Goal: Information Seeking & Learning: Check status

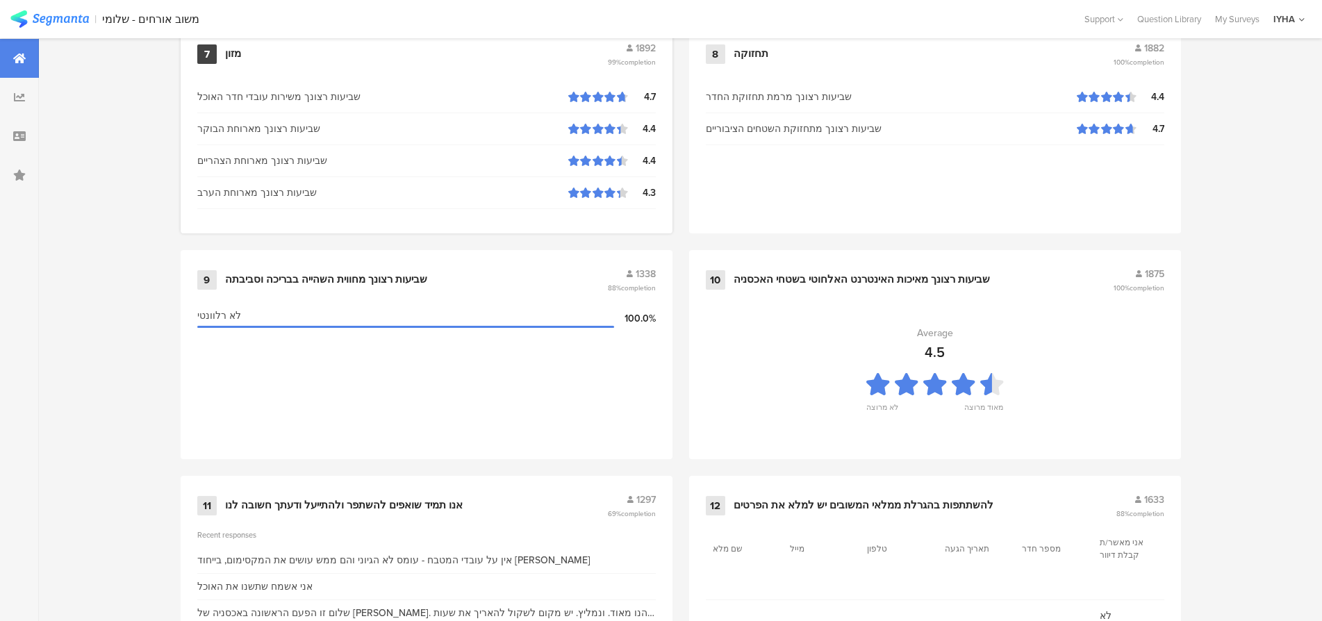
scroll to position [1347, 0]
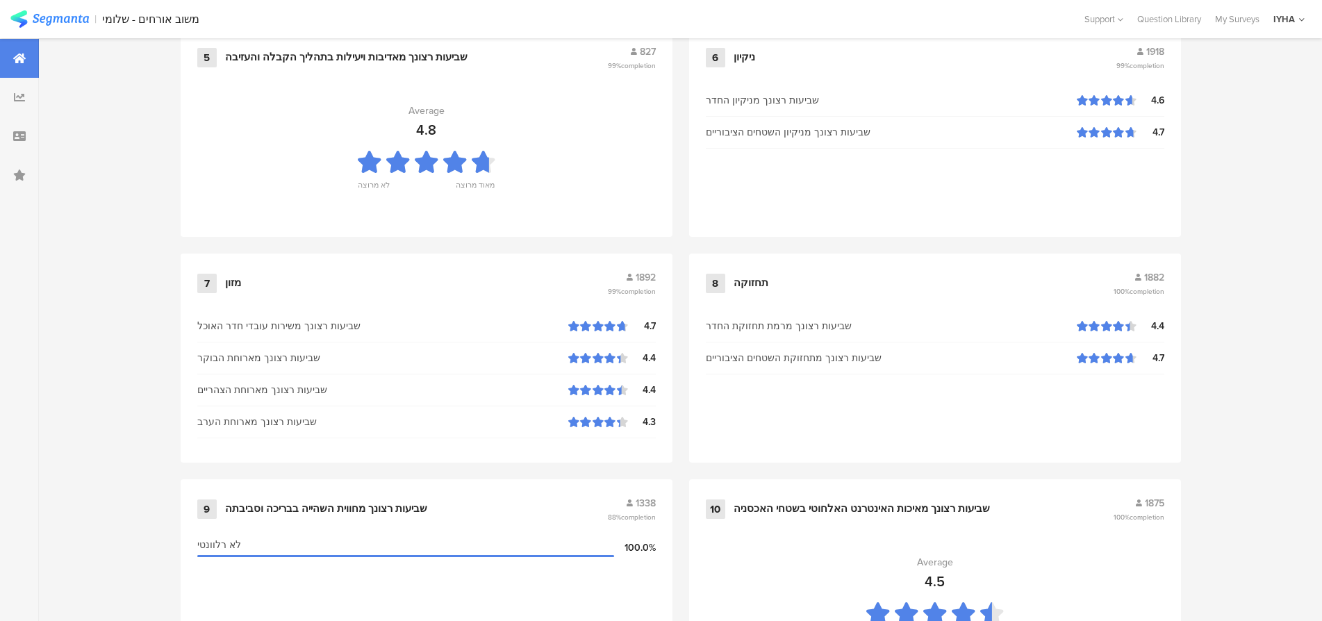
scroll to position [1417, 0]
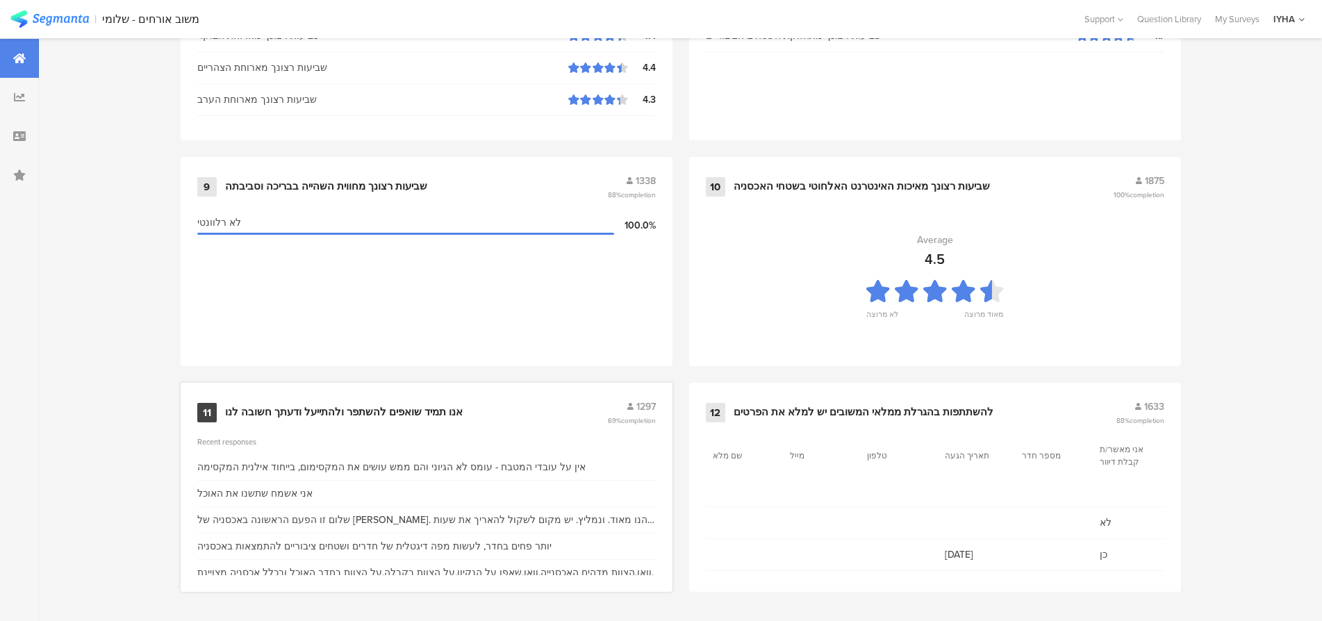
click at [462, 468] on div "אין על עובדי המטבח - עומס לא הגיוני והם ממש עושים את המקסימום, בייחוד אילנית המ…" at bounding box center [391, 467] width 388 height 15
click at [378, 412] on div "אנו תמיד שואפים להשתפר ולהתייעל ודעתך חשובה לנו" at bounding box center [344, 413] width 238 height 14
